Goal: Find specific page/section: Find specific page/section

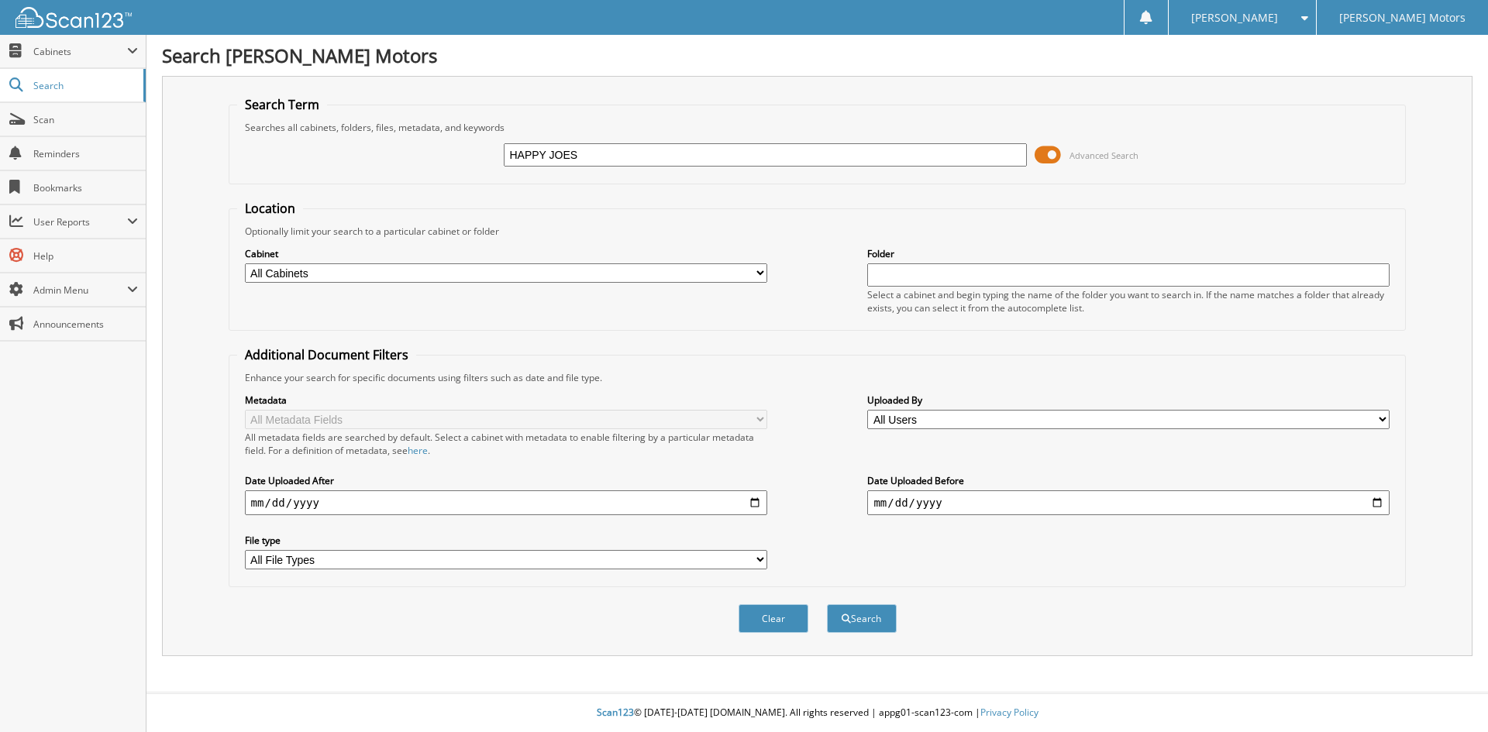
type input "HAPPY JOES"
click at [308, 279] on select "All Cabinets ACCOUNTS PAYABLE ACCOUNTS RECEIVABLE ADVERTISING BANK STATEMENTS/C…" at bounding box center [506, 272] width 522 height 19
select select "33621"
click at [245, 263] on select "All Cabinets ACCOUNTS PAYABLE ACCOUNTS RECEIVABLE ADVERTISING BANK STATEMENTS/C…" at bounding box center [506, 272] width 522 height 19
click at [853, 623] on button "Search" at bounding box center [862, 618] width 70 height 29
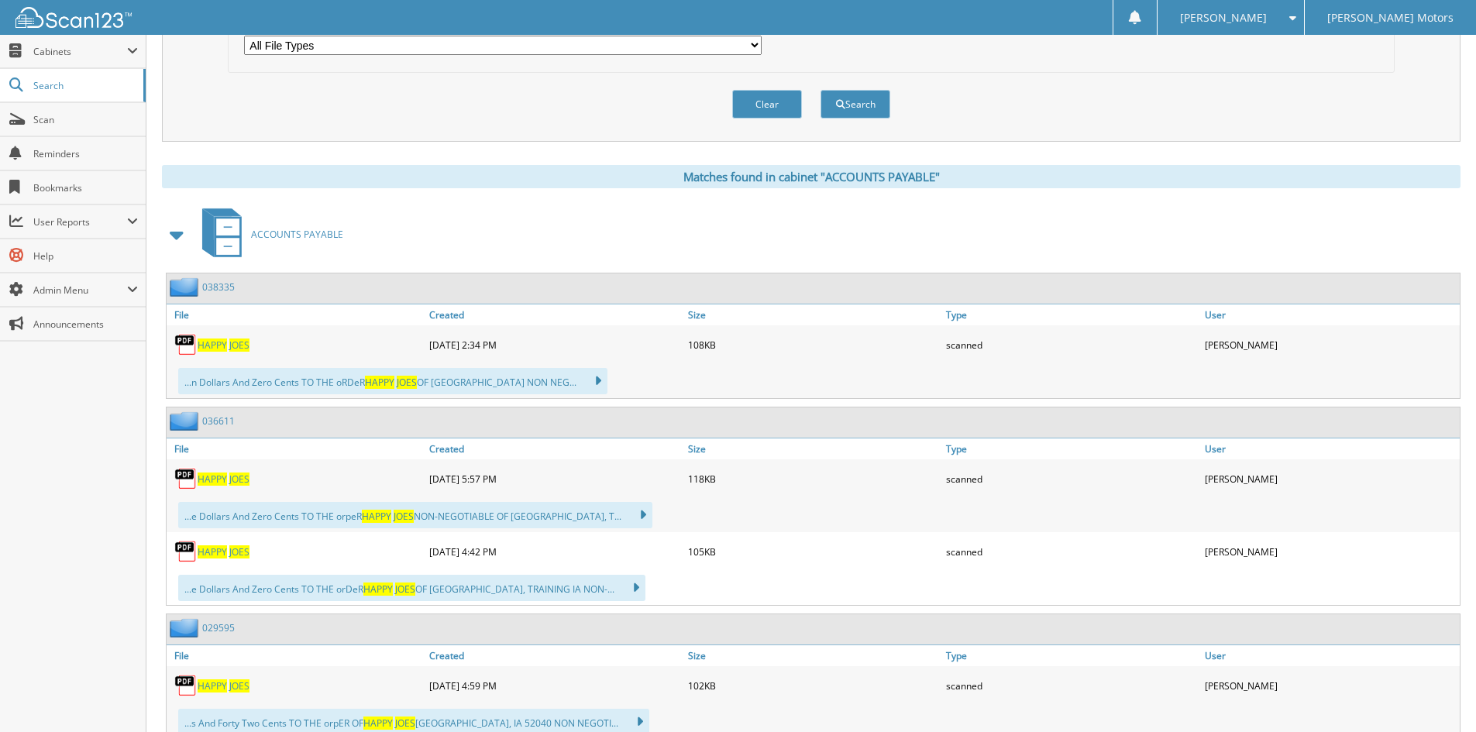
scroll to position [542, 0]
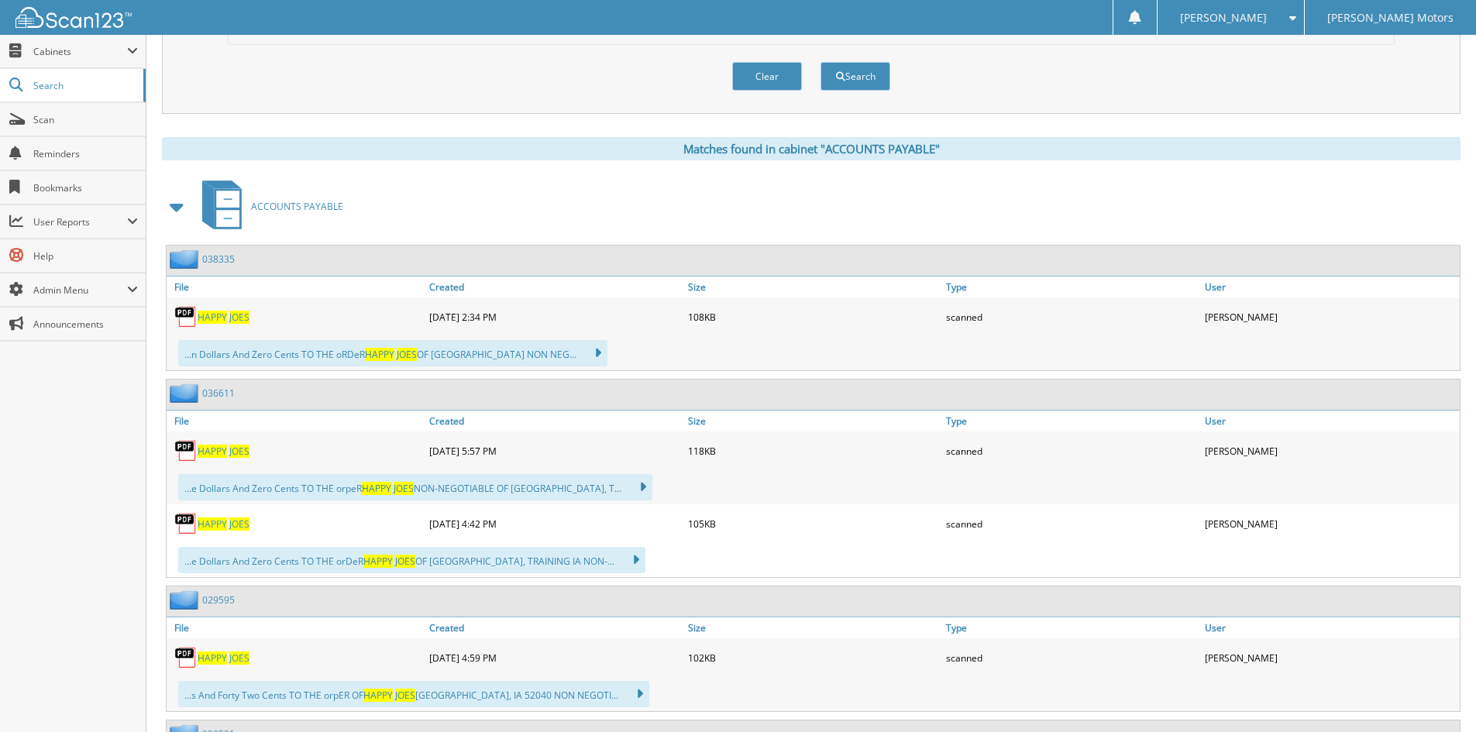
click at [228, 316] on link "HAPPY JOES" at bounding box center [224, 317] width 52 height 13
click at [239, 320] on span "JOES" at bounding box center [239, 317] width 20 height 13
click at [81, 50] on span "Cabinets" at bounding box center [80, 51] width 94 height 13
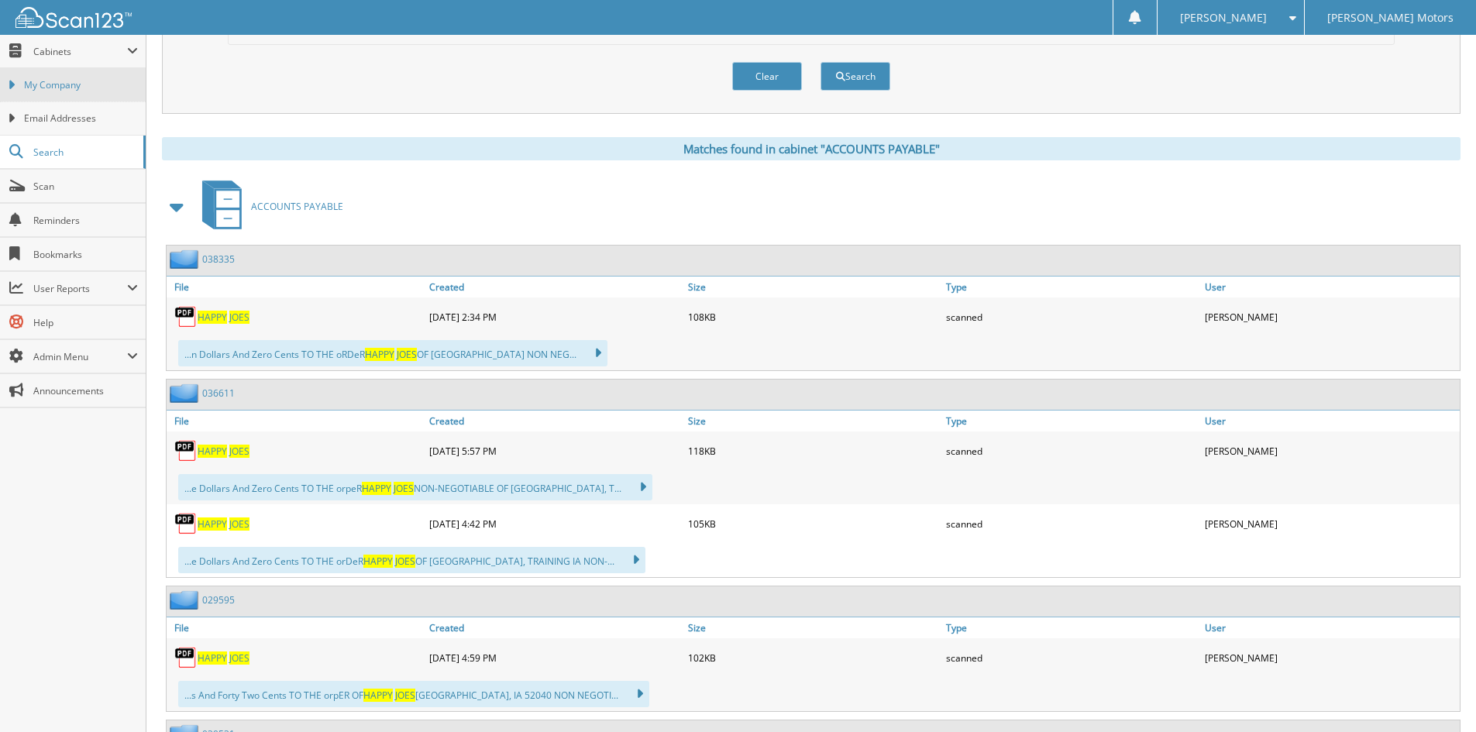
click at [84, 91] on span "My Company" at bounding box center [81, 85] width 114 height 14
